Goal: Task Accomplishment & Management: Complete application form

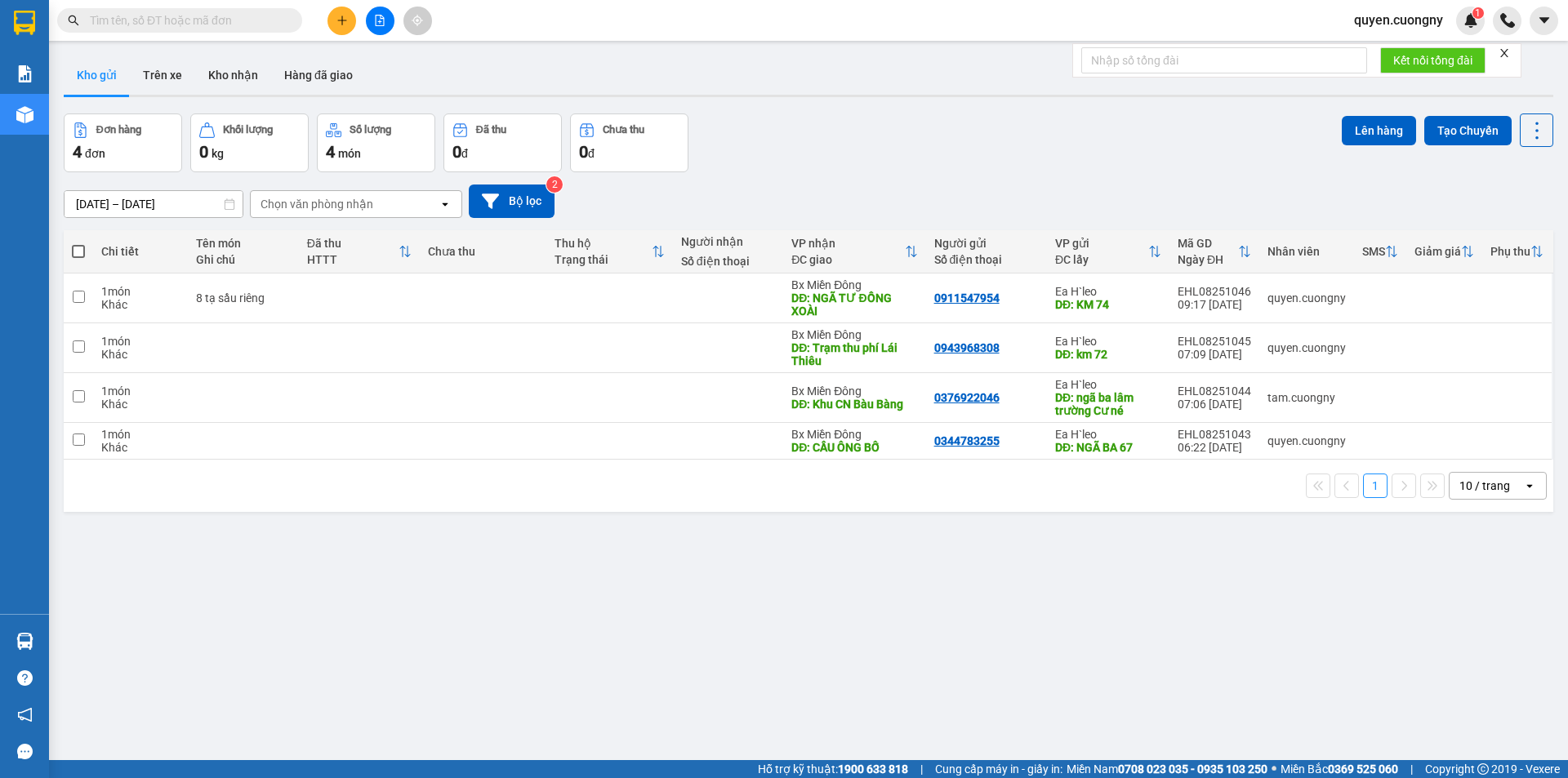
scroll to position [75, 0]
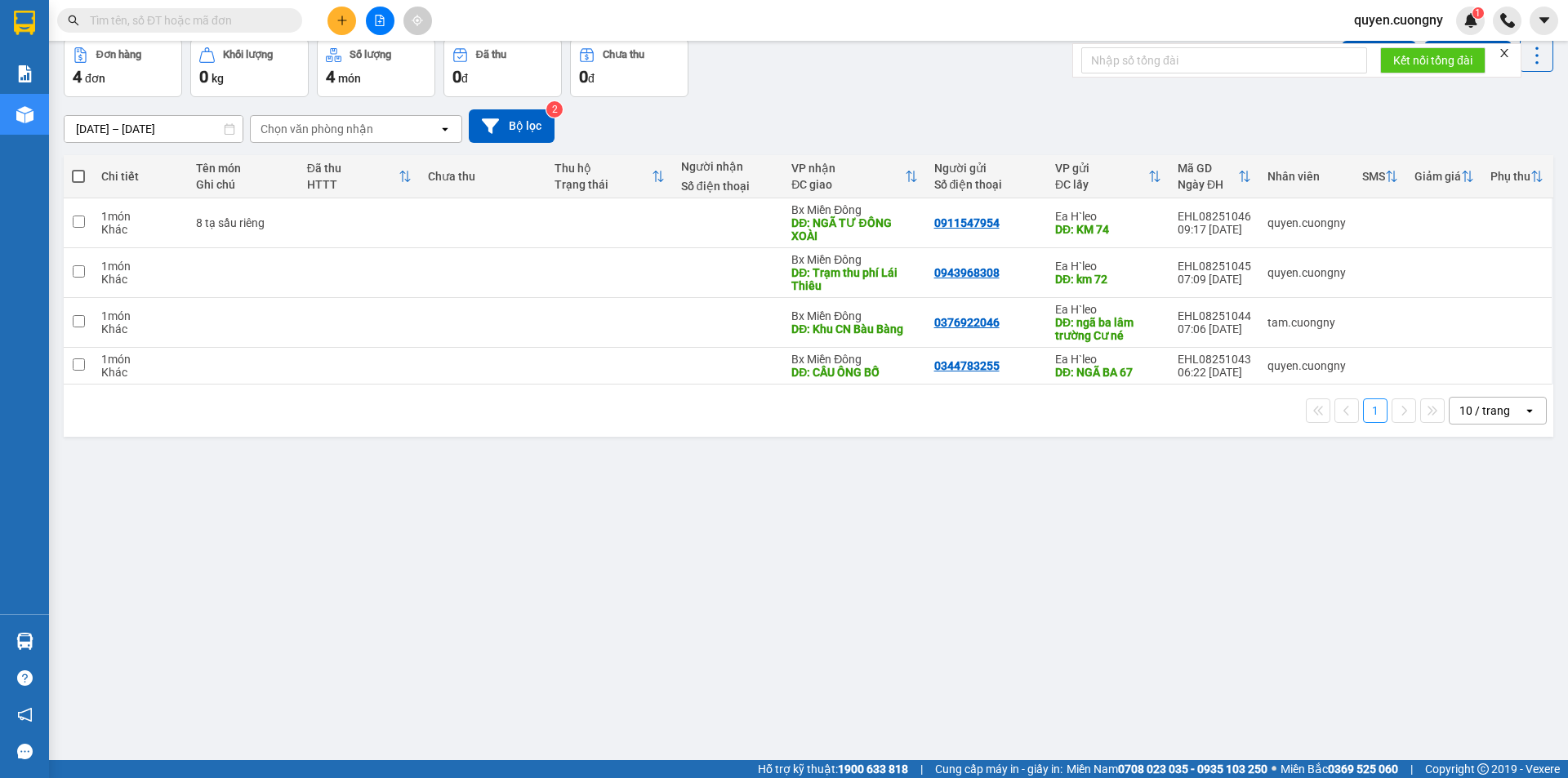
click at [127, 126] on input "[DATE] – [DATE]" at bounding box center [153, 128] width 178 height 26
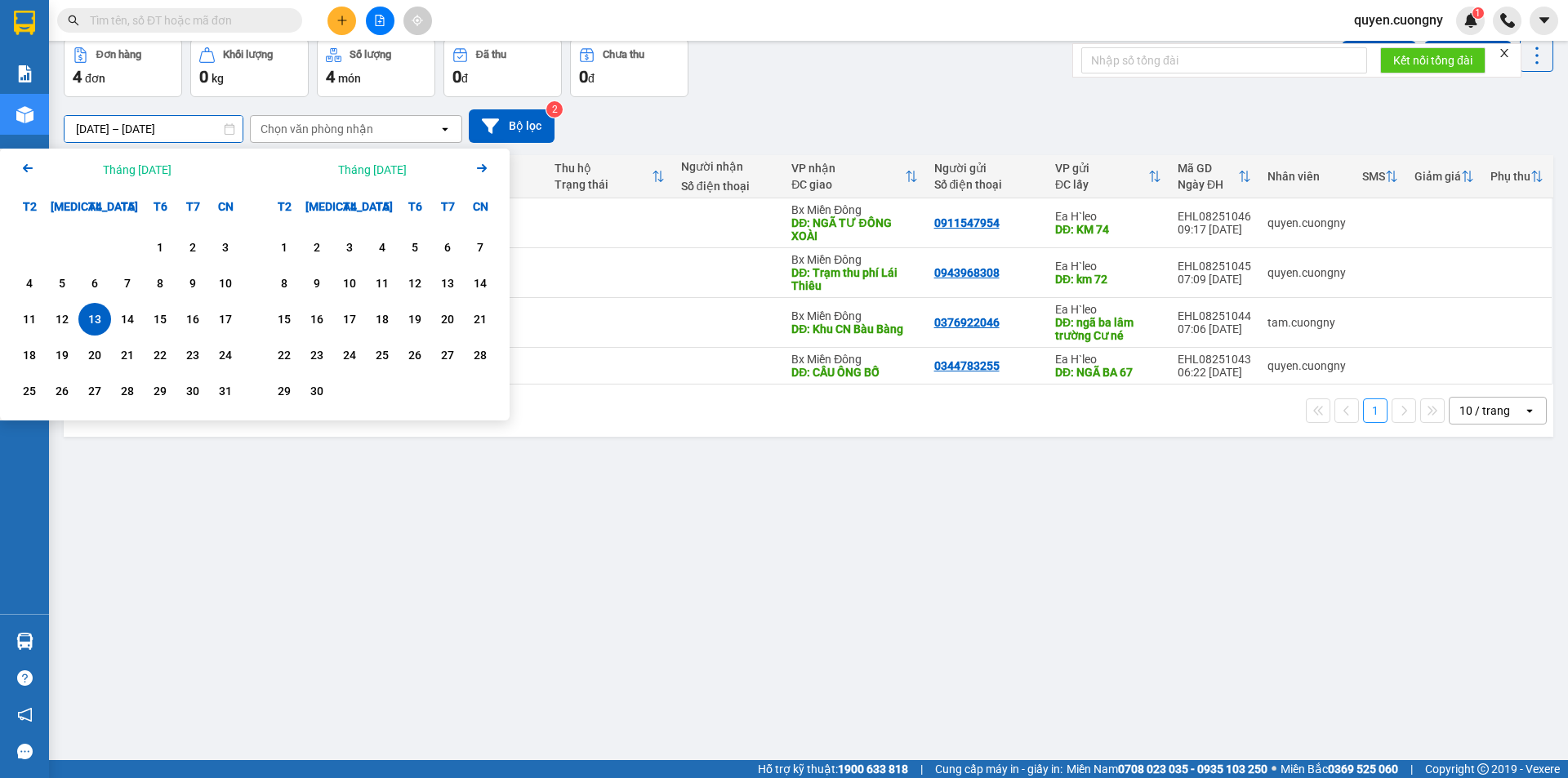
click at [747, 677] on div "ver 1.8.138 Kho gửi Trên xe Kho nhận Hàng đã giao Đơn hàng 4 đơn Khối lượng 0 k…" at bounding box center [808, 363] width 1503 height 778
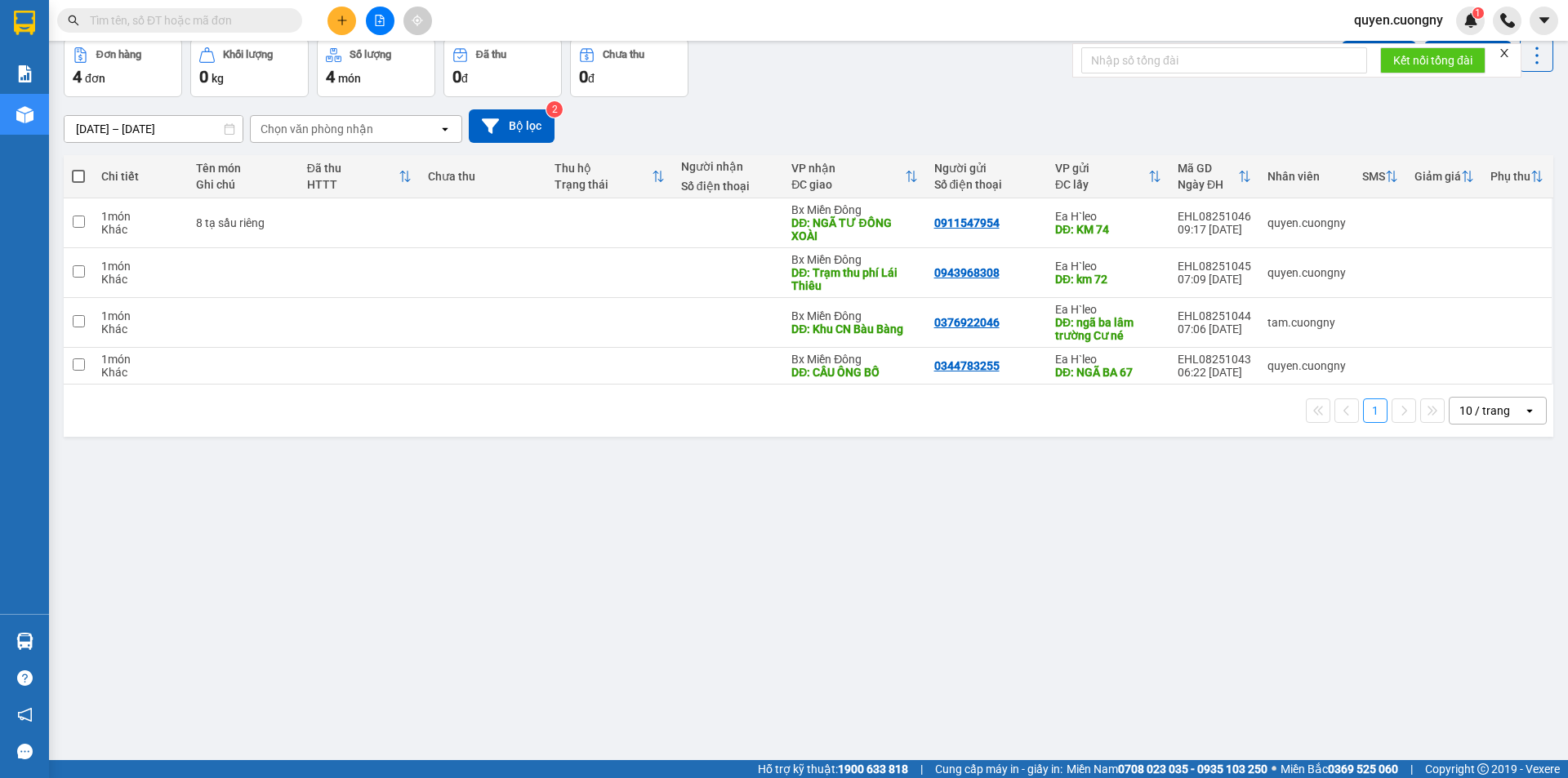
click at [349, 21] on button at bounding box center [342, 21] width 29 height 29
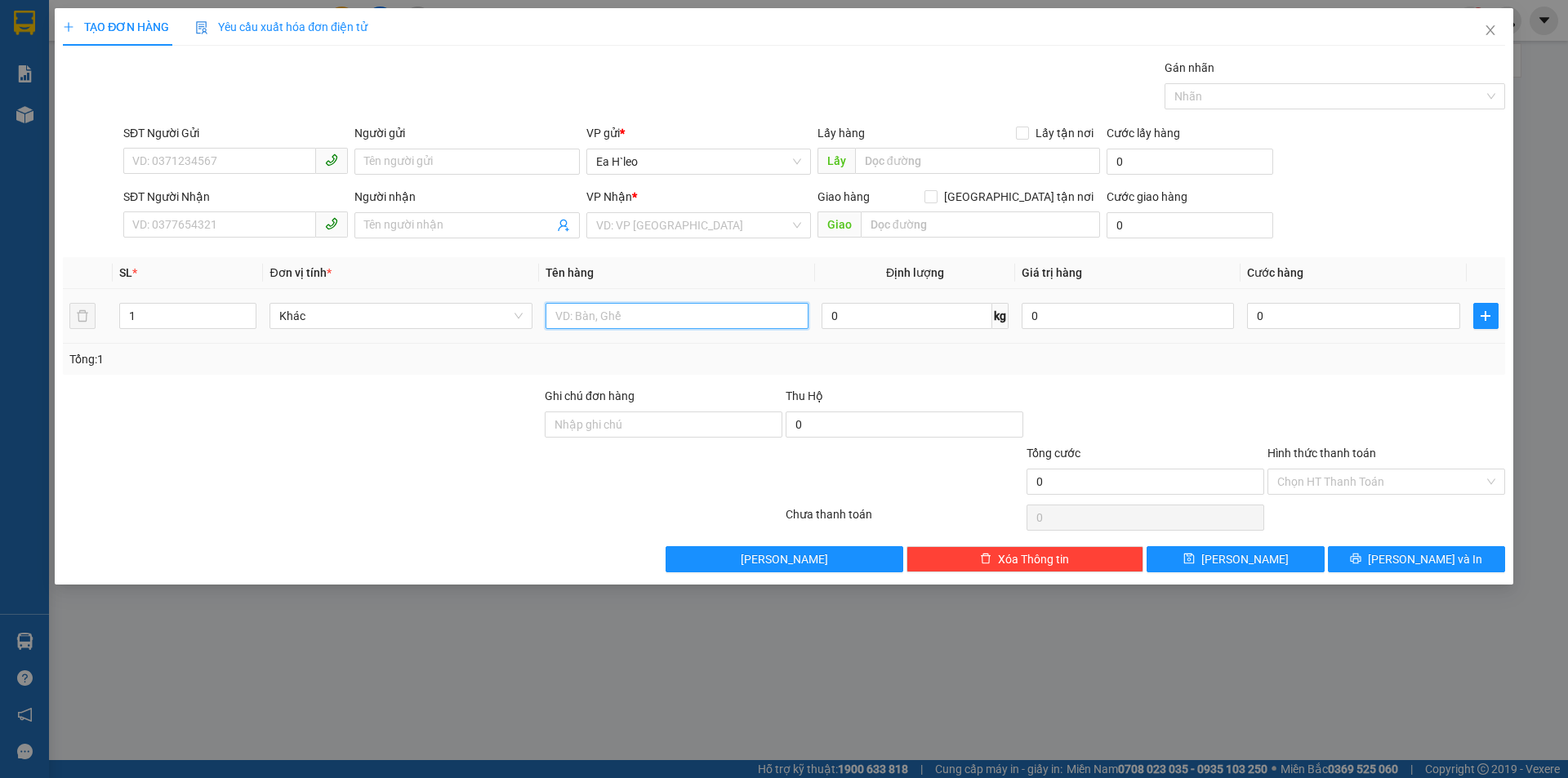
click at [706, 319] on input "text" at bounding box center [678, 315] width 263 height 26
type input "tủ lạnh"
click at [637, 225] on input "search" at bounding box center [693, 225] width 194 height 24
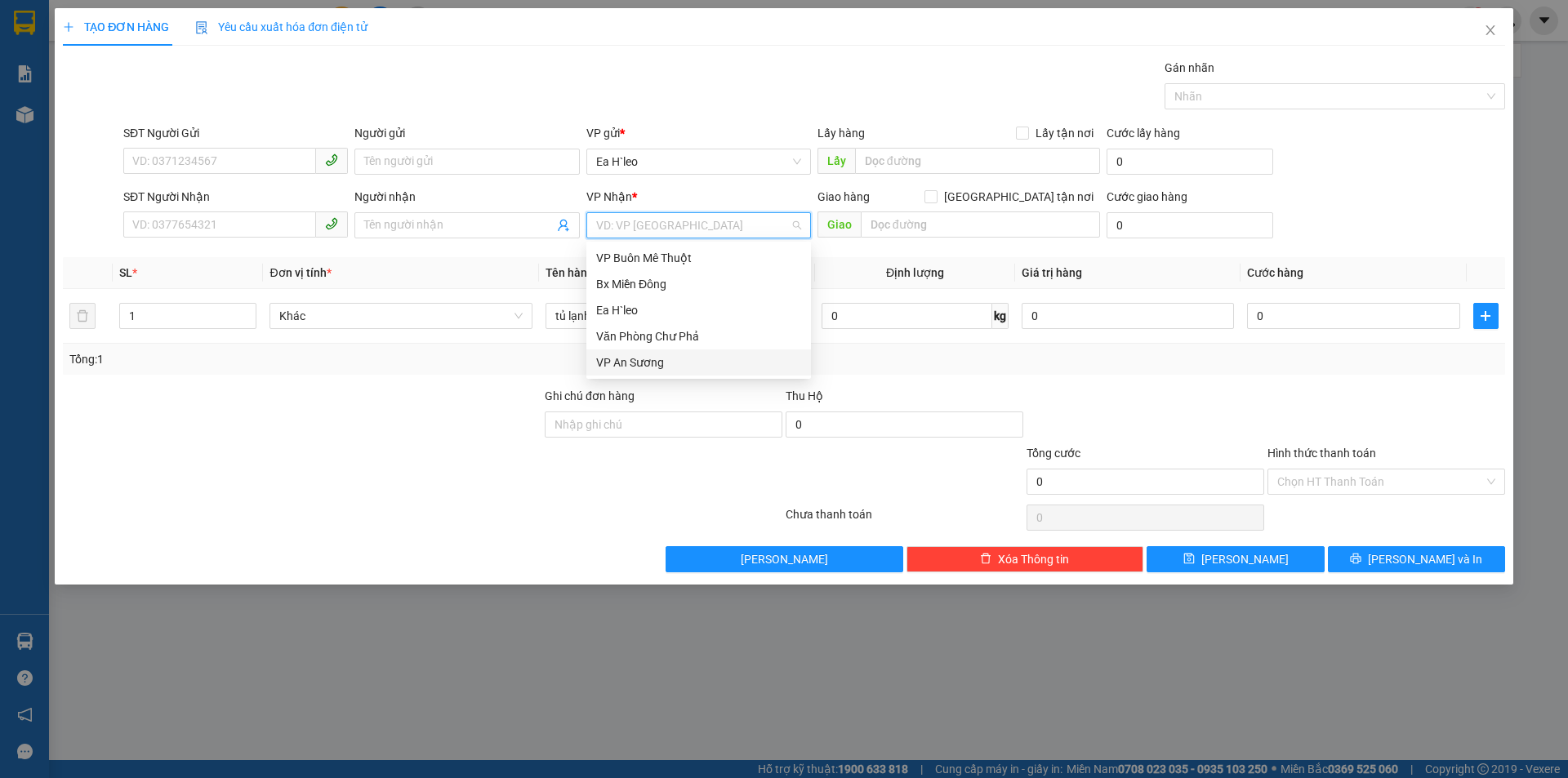
click at [692, 361] on div "VP An Sương" at bounding box center [698, 362] width 205 height 18
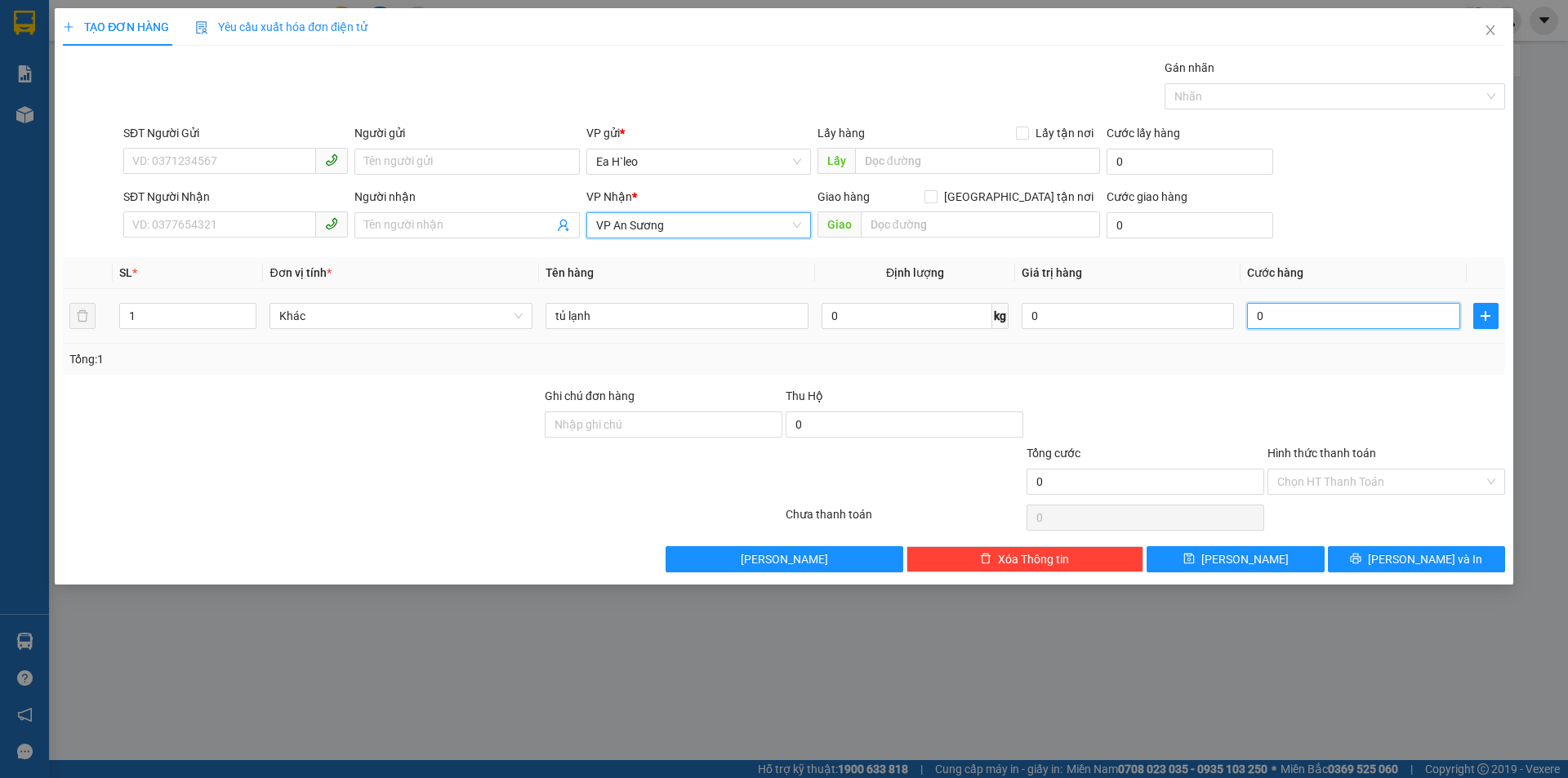
click at [1301, 317] on input "0" at bounding box center [1353, 315] width 212 height 26
type input "4"
type input "40"
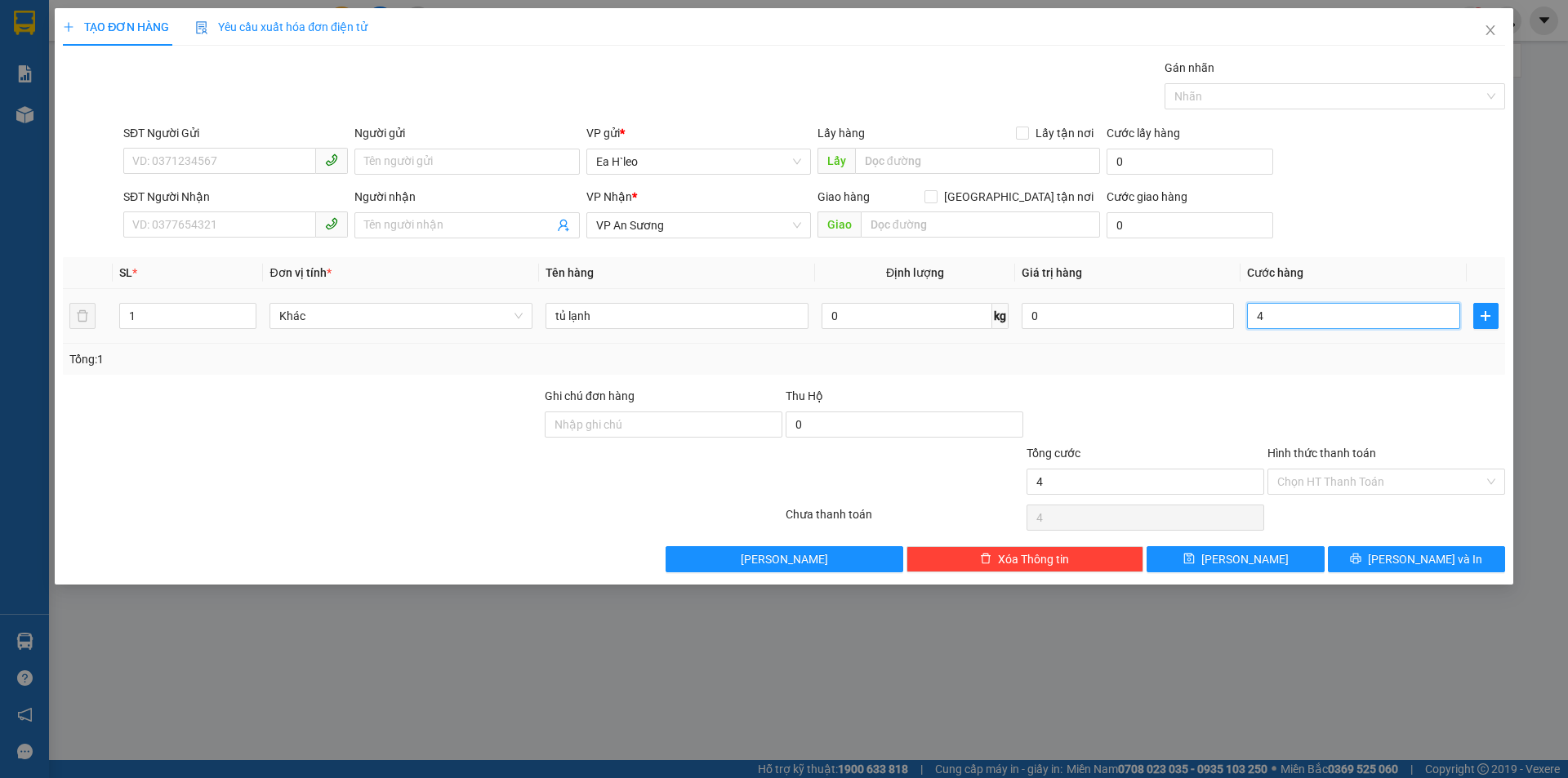
type input "40"
type input "400"
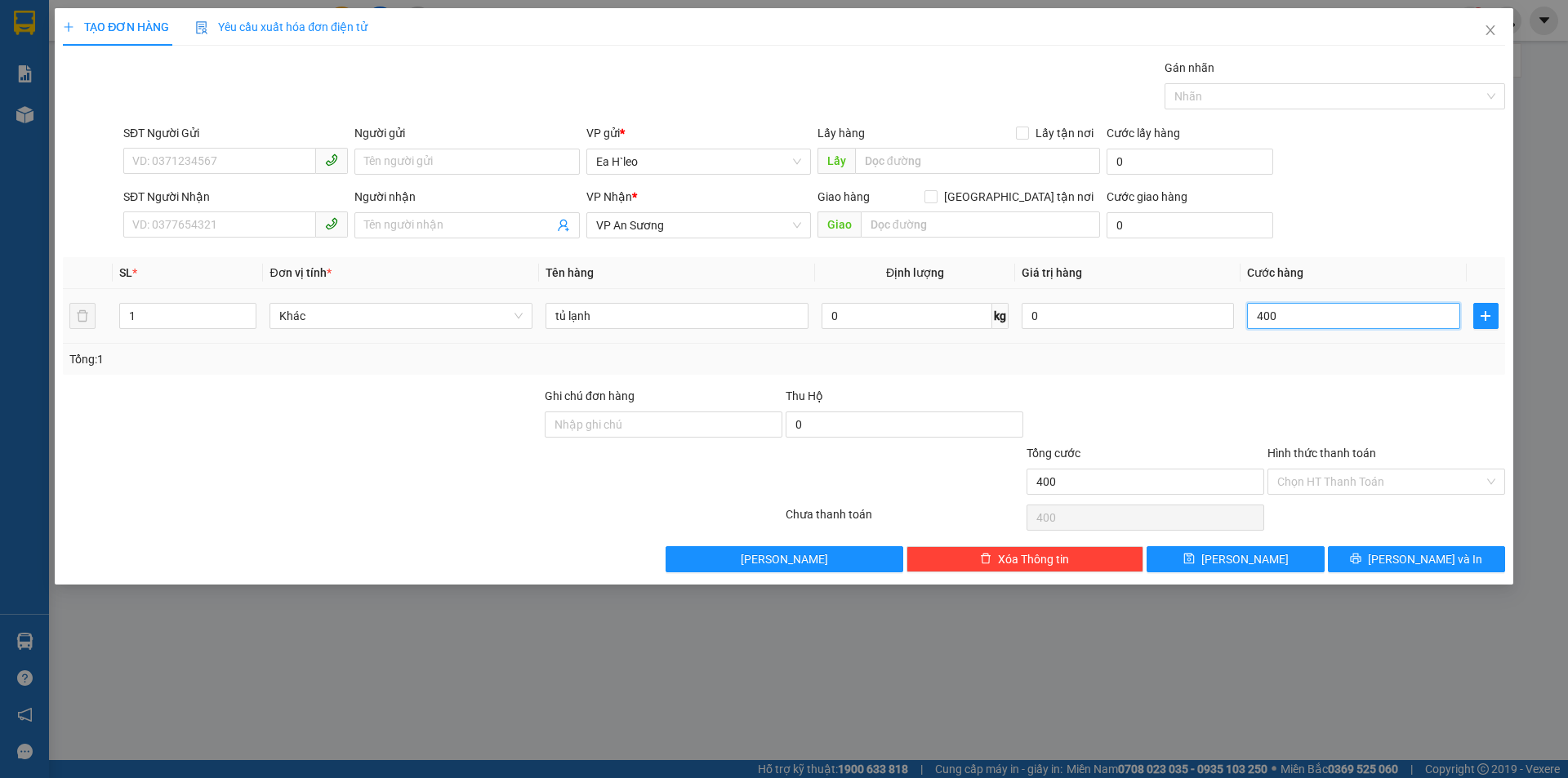
type input "4.000"
type input "40.000"
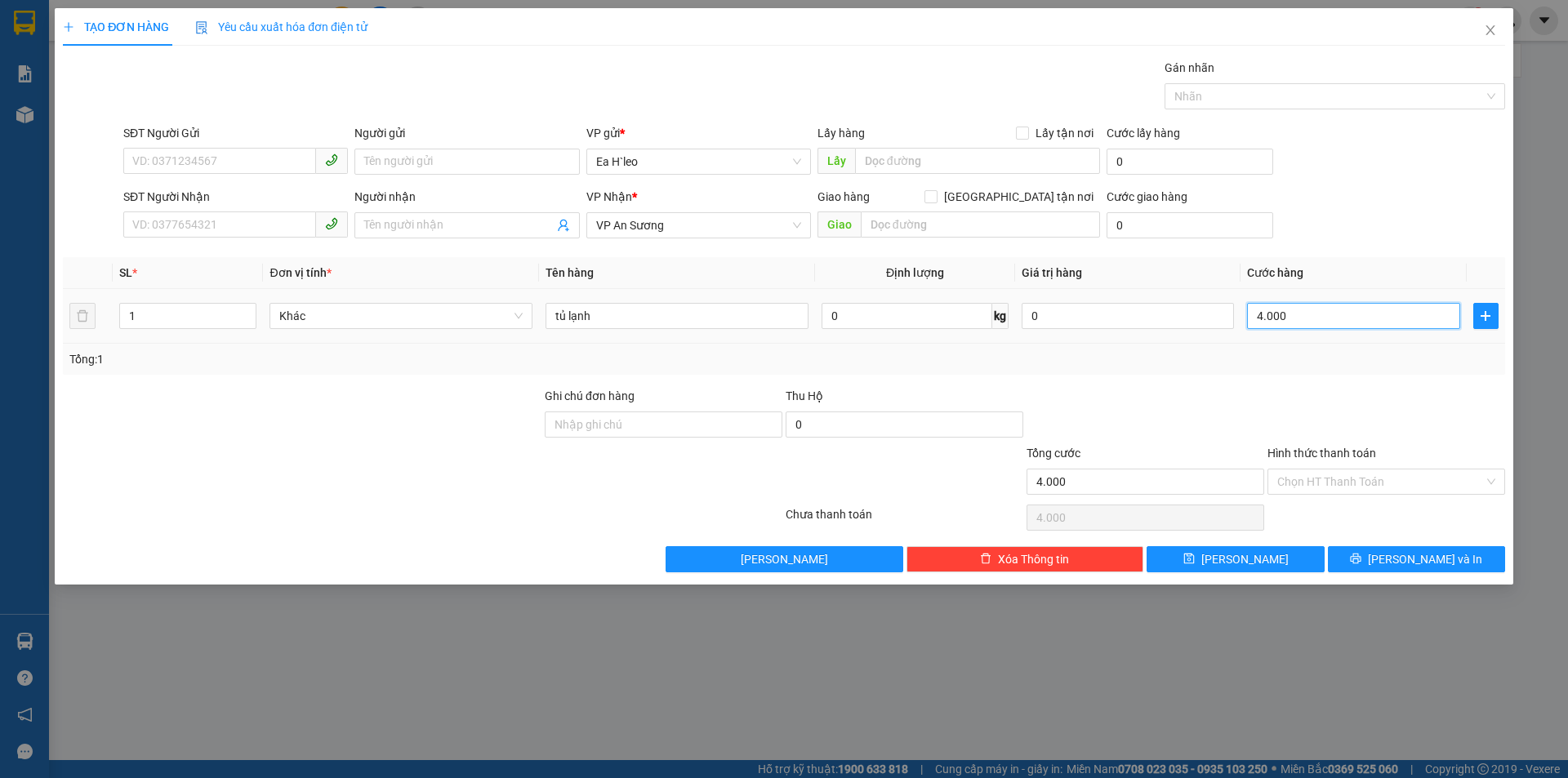
type input "40.000"
type input "400.000"
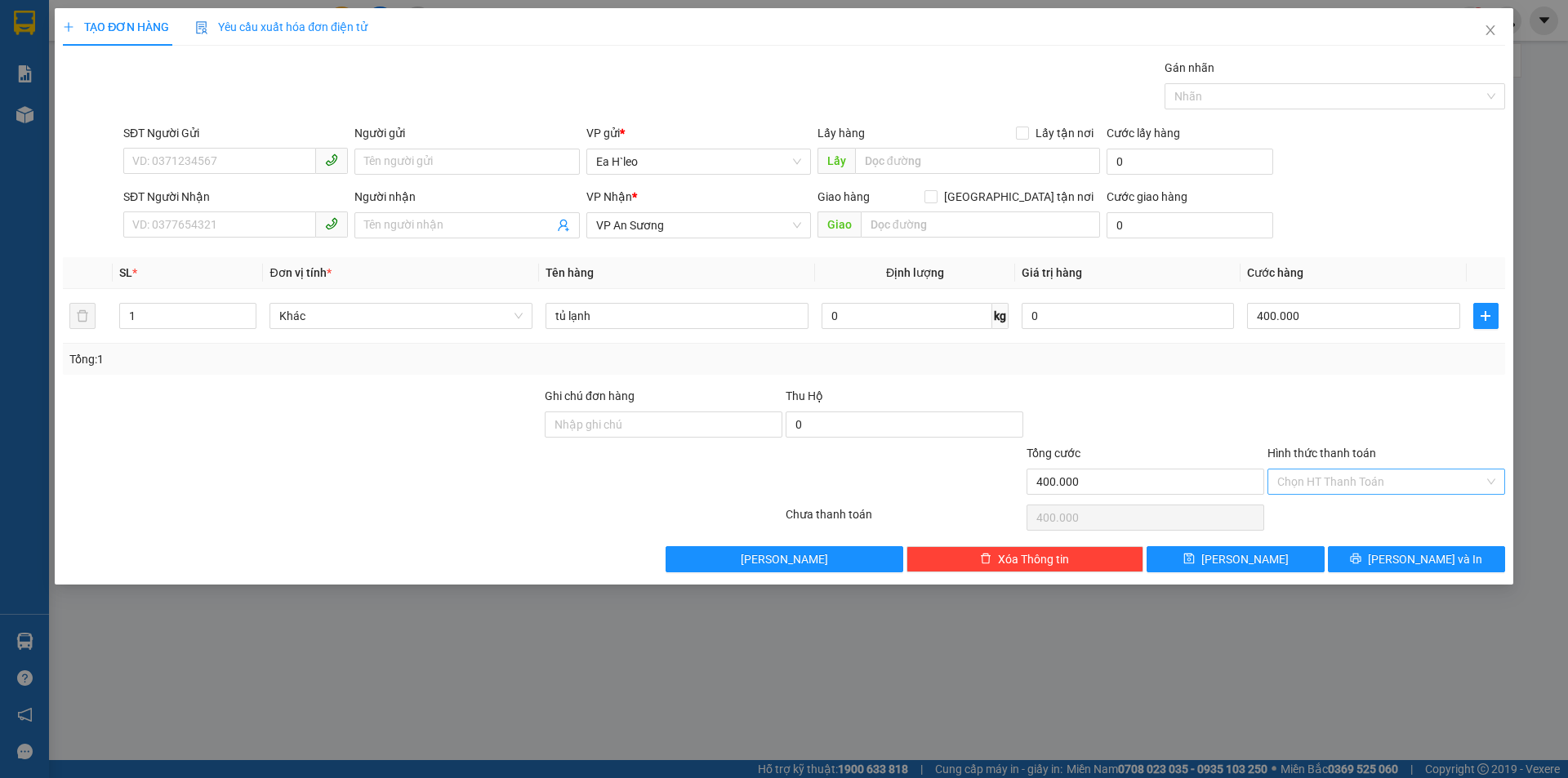
click at [1319, 483] on input "Hình thức thanh toán" at bounding box center [1380, 481] width 206 height 24
click at [1322, 512] on div "Tại văn phòng" at bounding box center [1386, 514] width 218 height 18
type input "0"
click at [147, 226] on input "SĐT Người Nhận" at bounding box center [220, 224] width 193 height 26
click at [171, 261] on div "0365602104" at bounding box center [236, 257] width 205 height 18
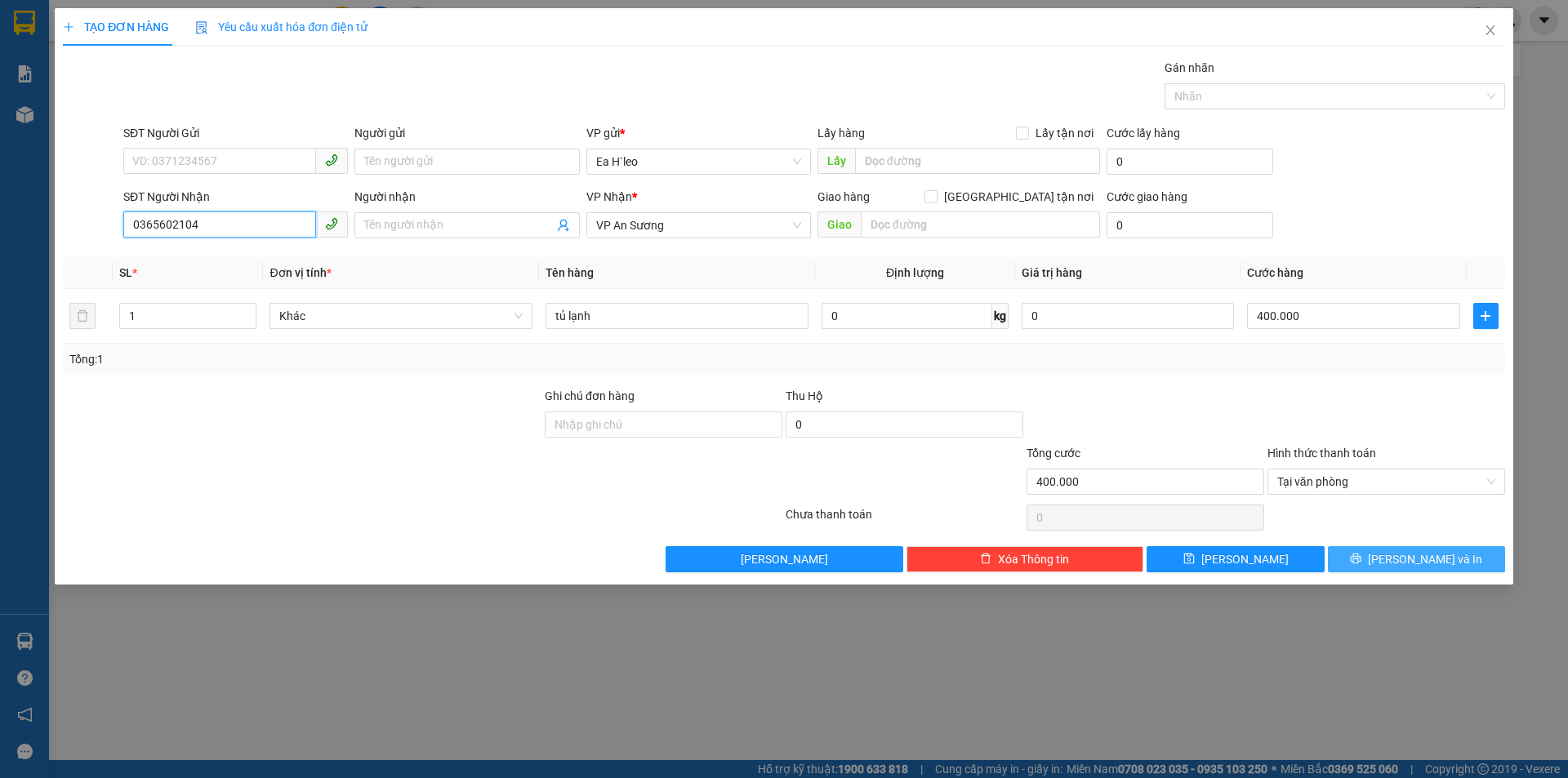
type input "0365602104"
click at [1356, 549] on button "[PERSON_NAME] và In" at bounding box center [1415, 558] width 177 height 26
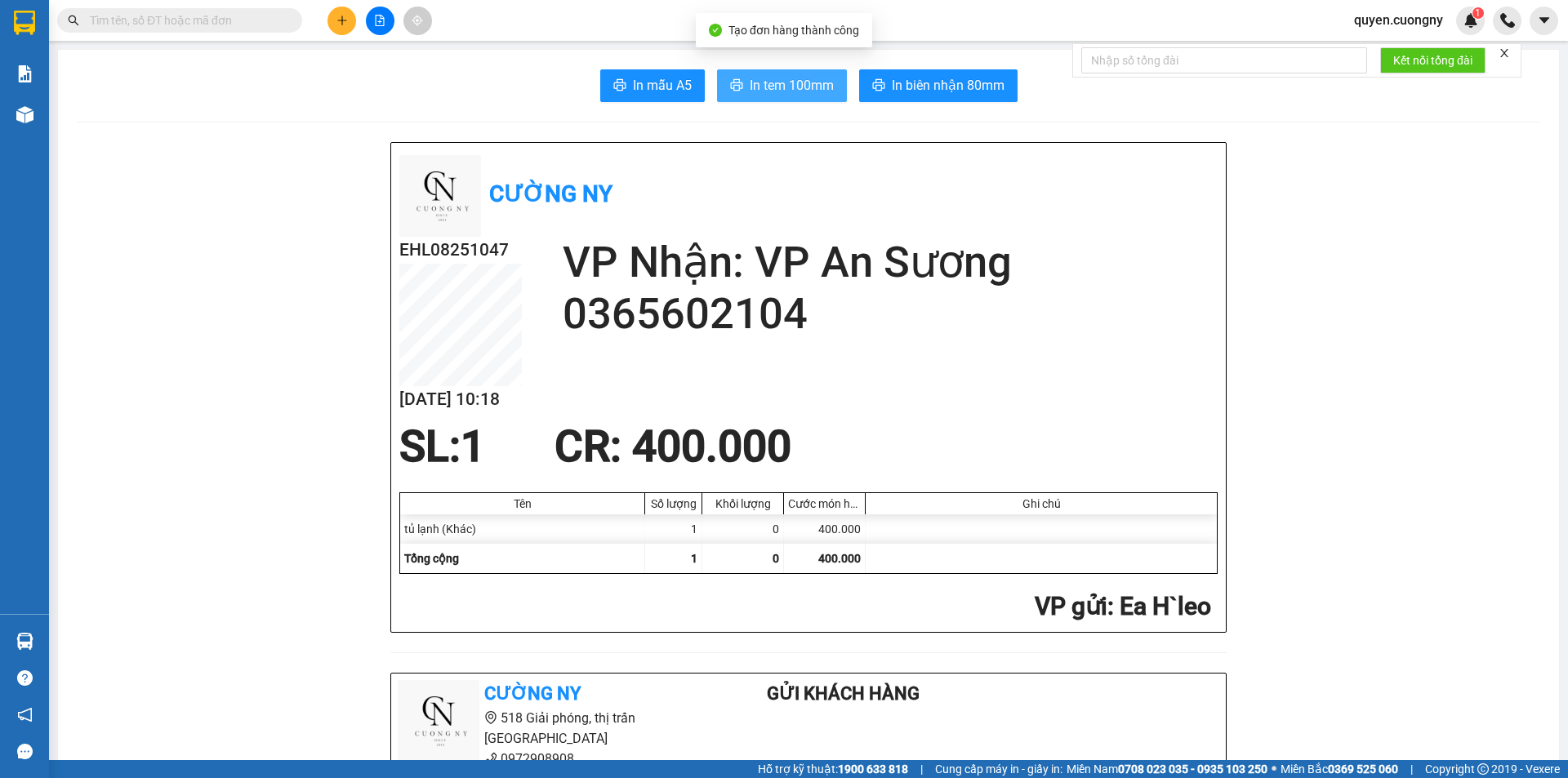
click at [803, 91] on span "In tem 100mm" at bounding box center [792, 86] width 84 height 20
